Goal: Transaction & Acquisition: Subscribe to service/newsletter

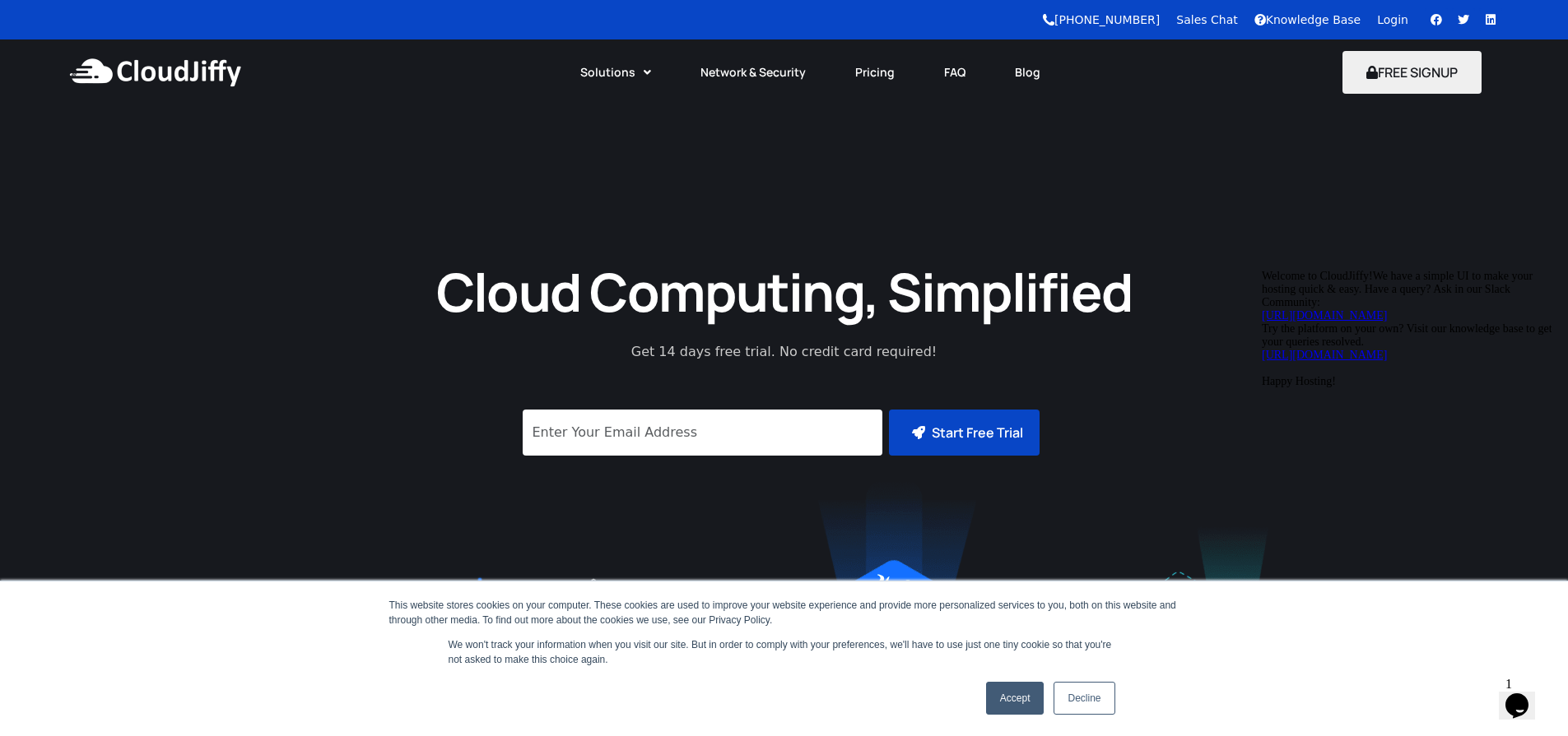
click at [944, 441] on button "Start Free Trial" at bounding box center [964, 433] width 150 height 46
click at [1325, 24] on link "Knowledge Base" at bounding box center [1307, 20] width 107 height 13
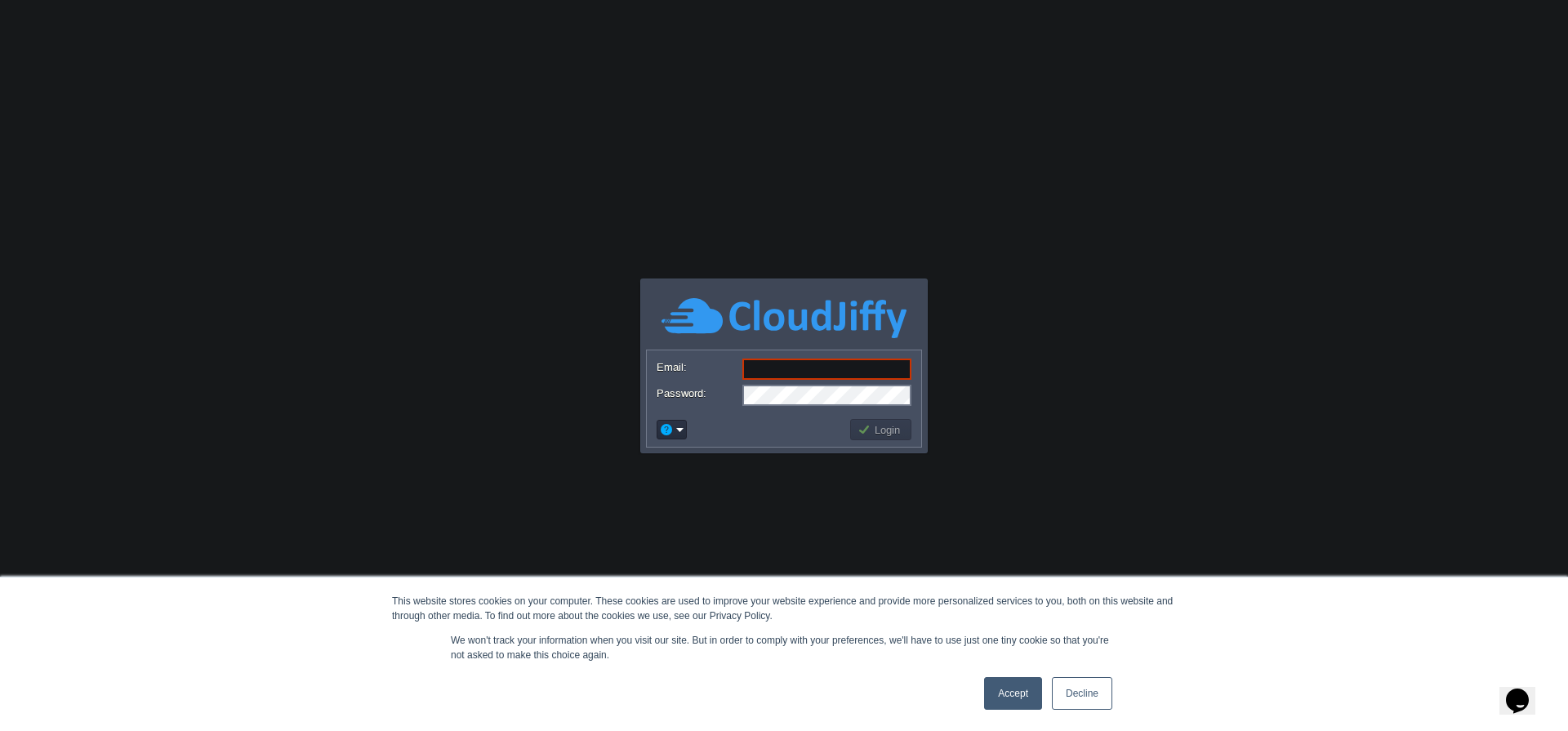
click at [1099, 694] on link "Decline" at bounding box center [1082, 693] width 60 height 33
